Goal: Understand process/instructions: Learn how to perform a task or action

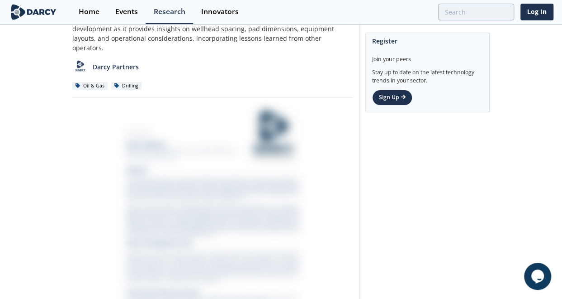
scroll to position [16, 0]
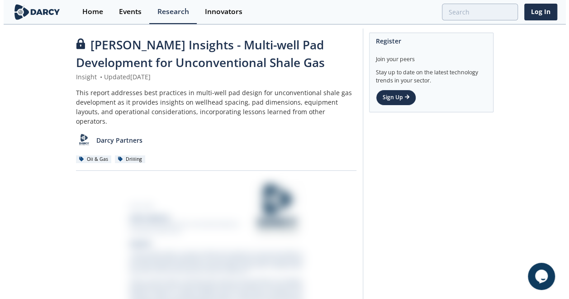
scroll to position [0, 0]
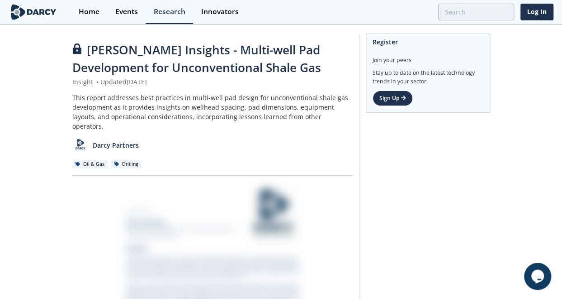
click at [75, 46] on icon at bounding box center [76, 48] width 9 height 11
click at [402, 98] on icon at bounding box center [403, 97] width 5 height 5
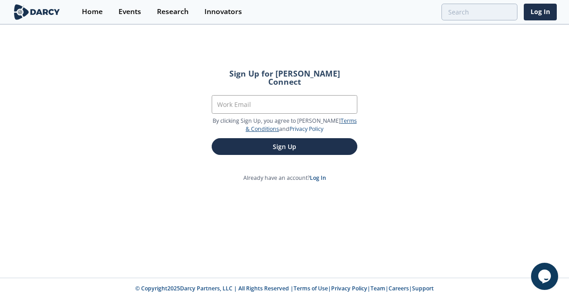
click at [337, 117] on link "Terms & Conditions" at bounding box center [301, 125] width 111 height 16
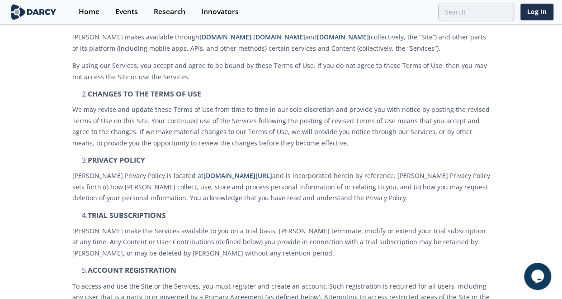
scroll to position [136, 0]
